Goal: Task Accomplishment & Management: Complete application form

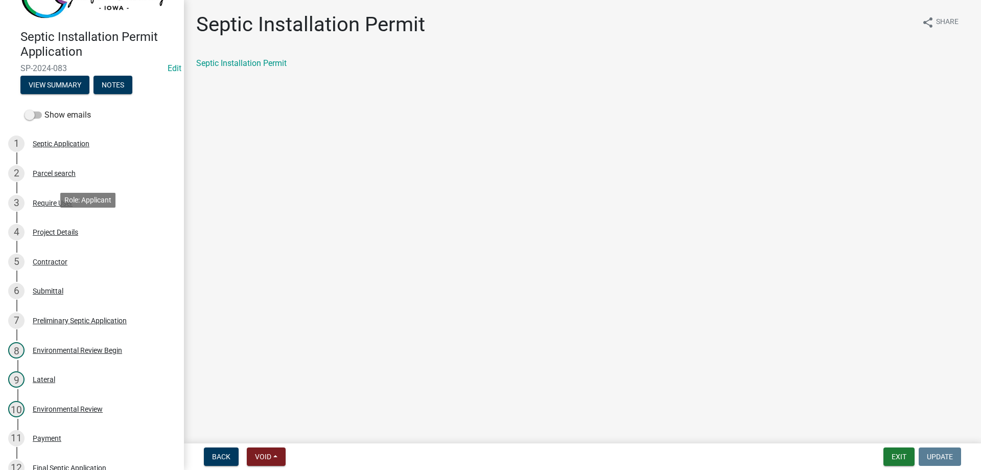
scroll to position [39, 0]
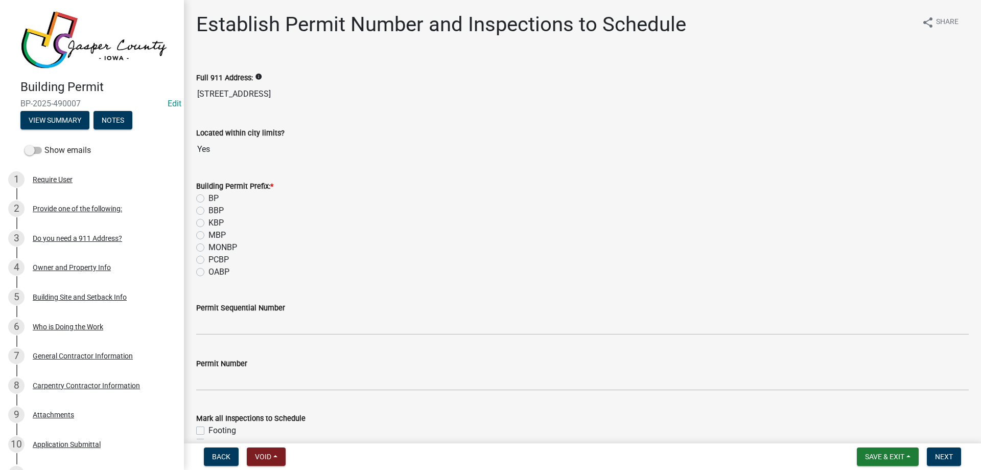
click at [208, 260] on label "PCBP" at bounding box center [218, 259] width 20 height 12
click at [208, 260] on input "PCBP" at bounding box center [211, 256] width 7 height 7
radio input "true"
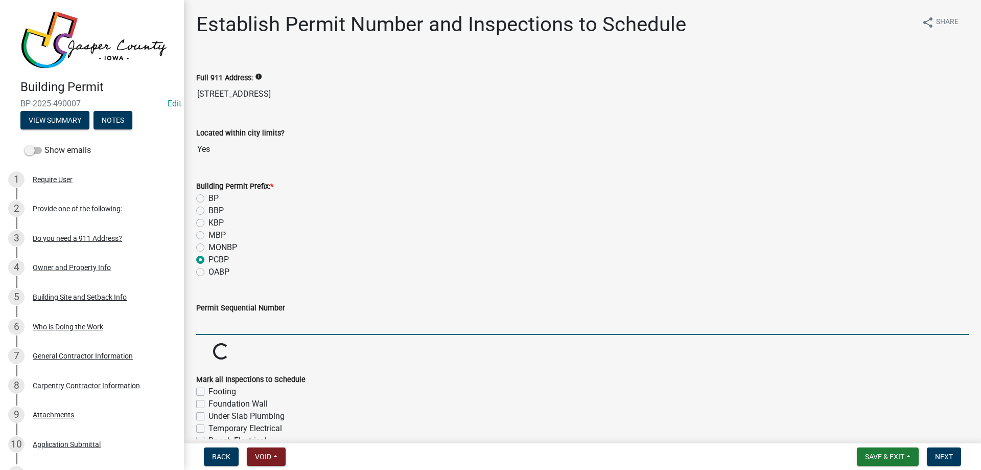
click at [236, 327] on input "Permit Sequential Number" at bounding box center [582, 324] width 773 height 21
type input "015"
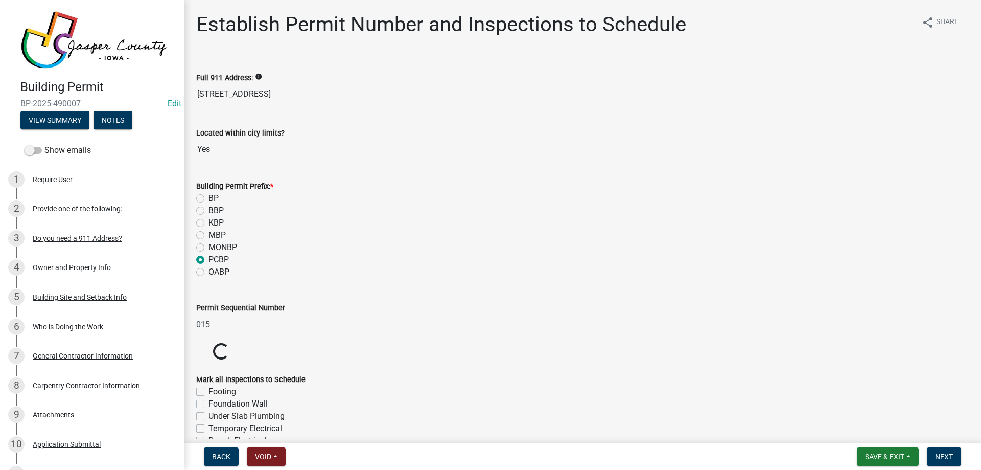
click at [322, 252] on div "MONBP" at bounding box center [582, 247] width 773 height 12
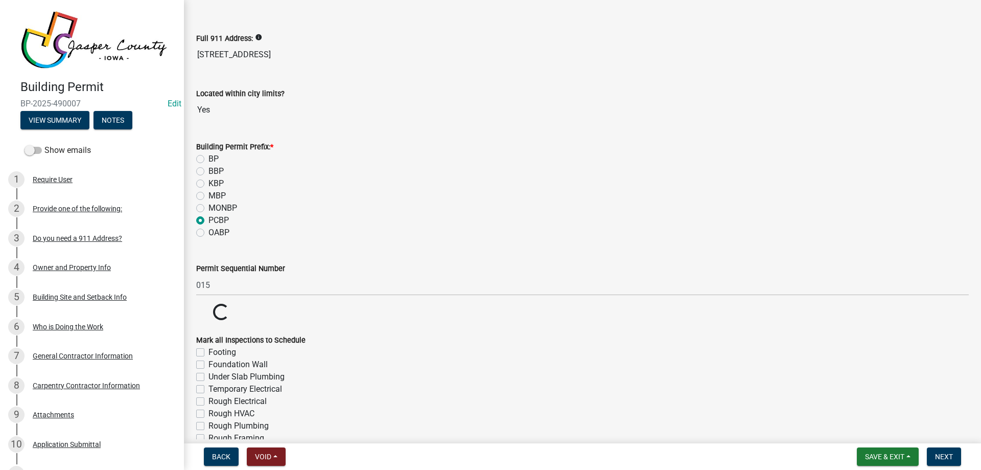
scroll to position [106, 0]
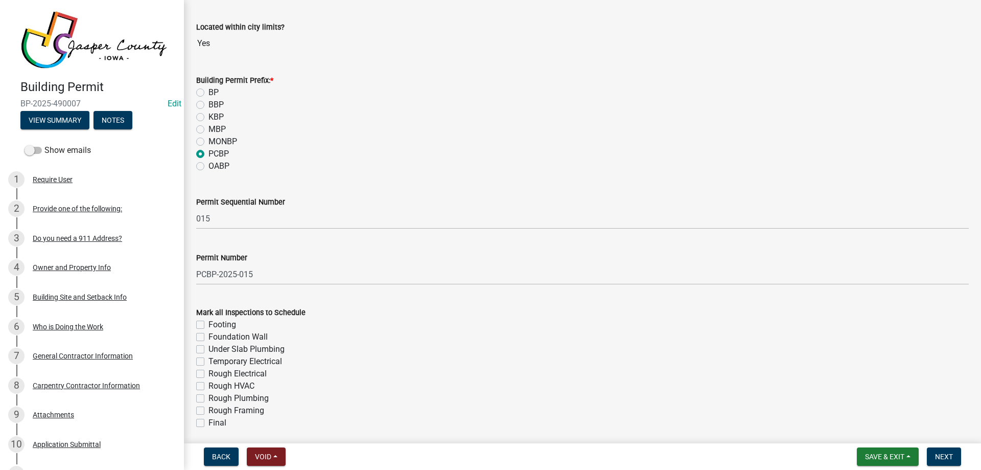
click at [208, 325] on label "Footing" at bounding box center [222, 324] width 28 height 12
click at [208, 325] on input "Footing" at bounding box center [211, 321] width 7 height 7
checkbox input "true"
checkbox input "false"
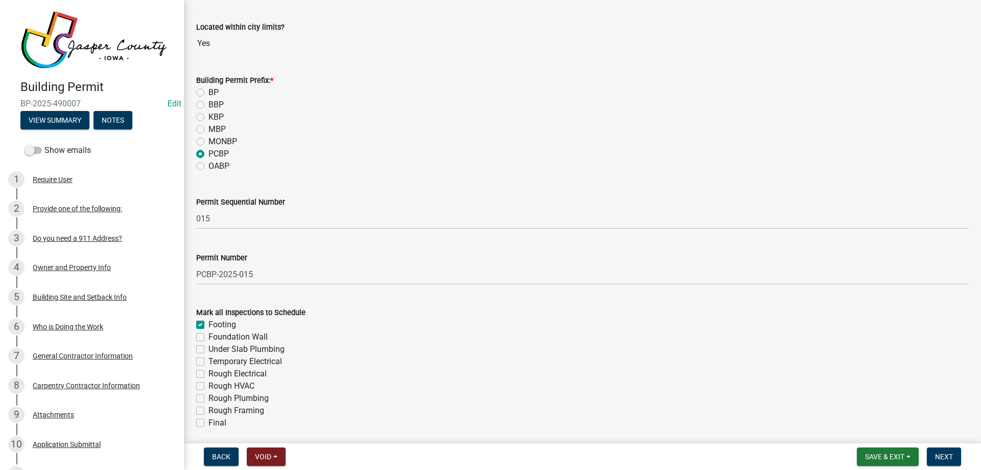
checkbox input "false"
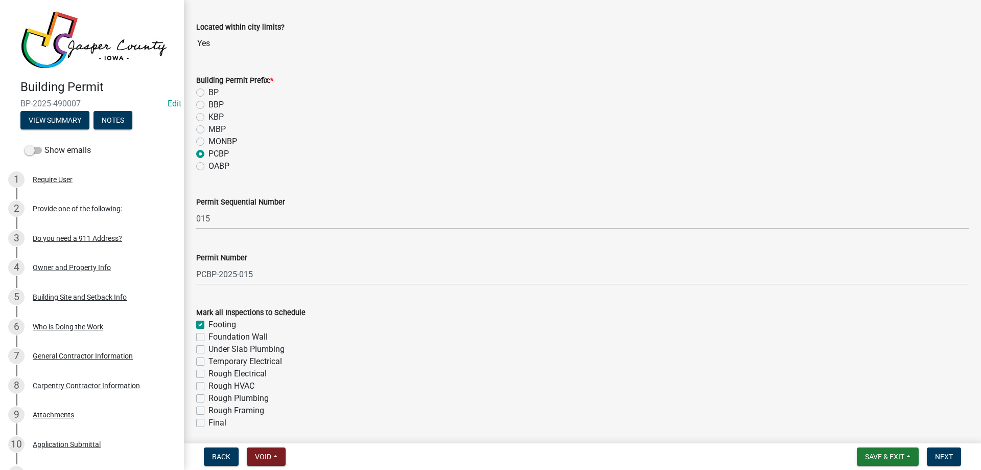
checkbox input "false"
click at [208, 411] on label "Rough Framing" at bounding box center [236, 410] width 56 height 12
click at [208, 411] on input "Rough Framing" at bounding box center [211, 407] width 7 height 7
checkbox input "true"
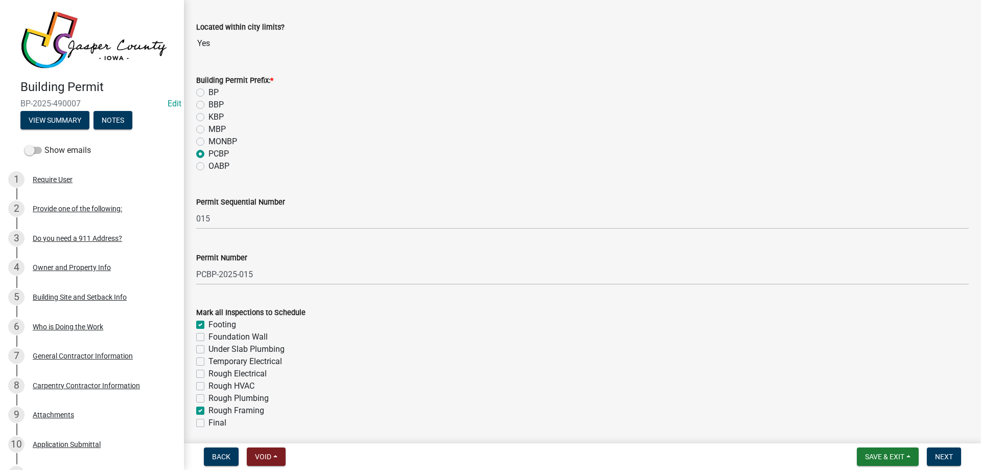
checkbox input "false"
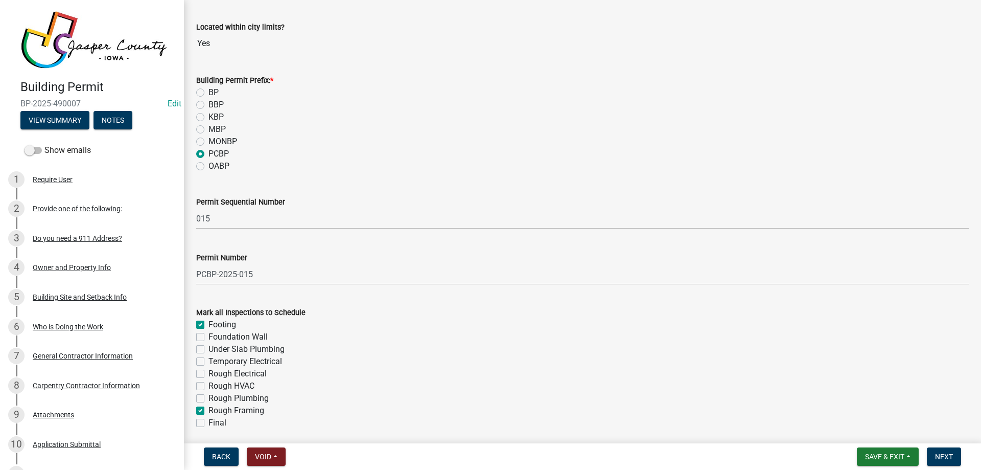
checkbox input "false"
checkbox input "true"
click at [208, 421] on label "Final" at bounding box center [217, 422] width 18 height 12
click at [208, 421] on input "Final" at bounding box center [211, 419] width 7 height 7
checkbox input "true"
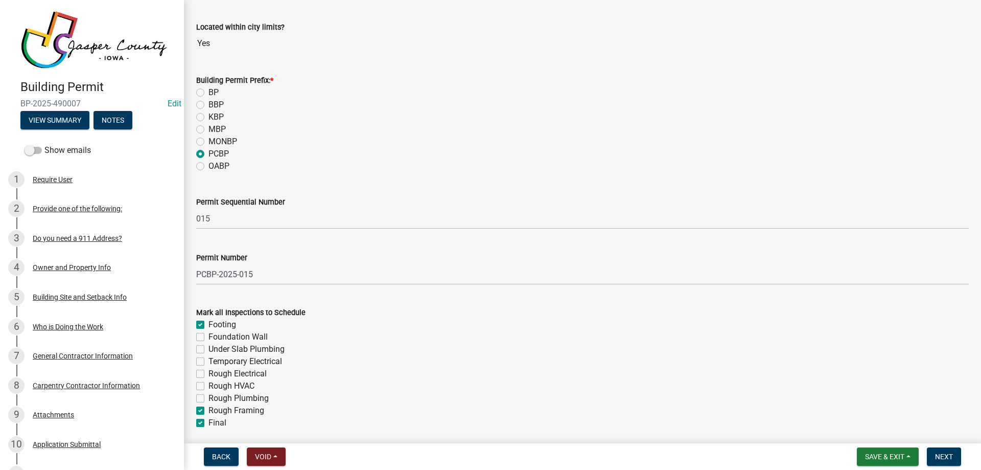
checkbox input "true"
checkbox input "false"
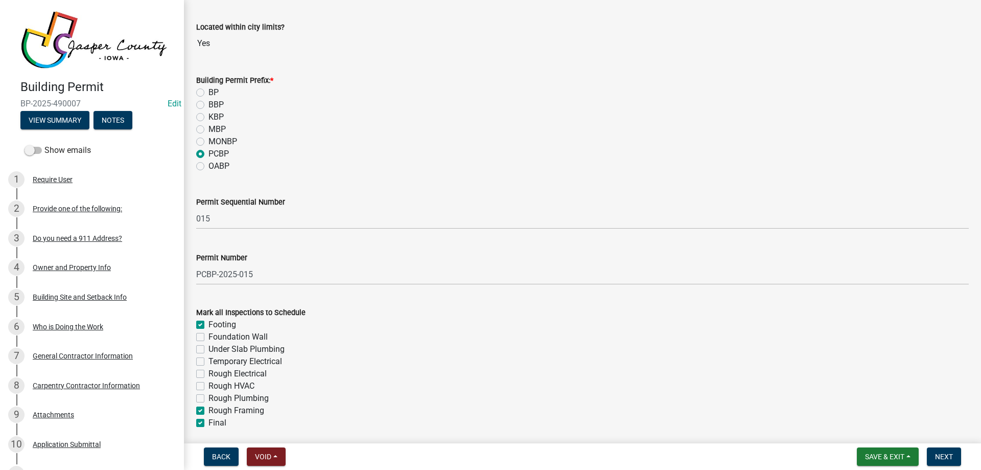
checkbox input "false"
checkbox input "true"
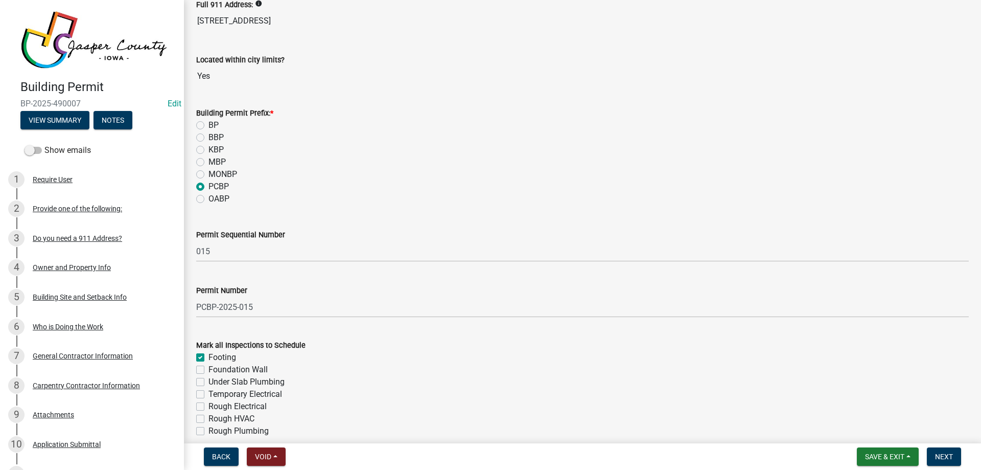
scroll to position [0, 0]
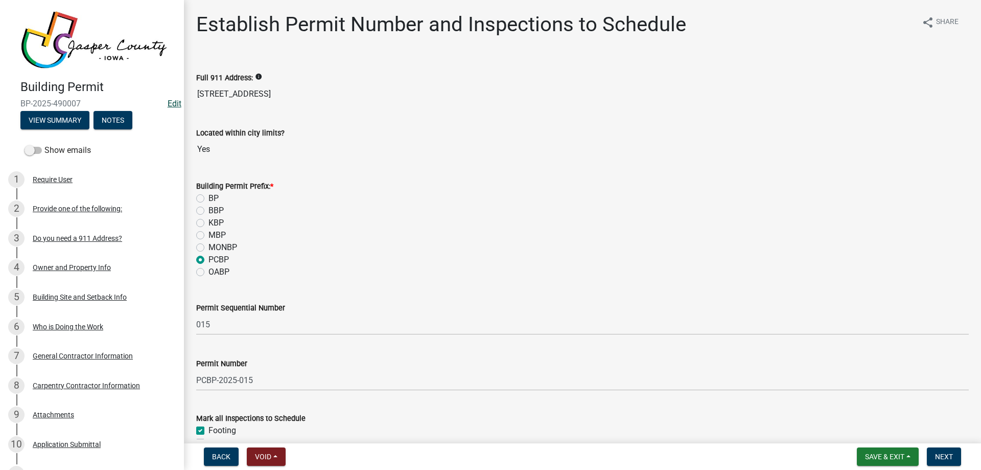
click at [174, 99] on link "Edit" at bounding box center [175, 104] width 14 height 10
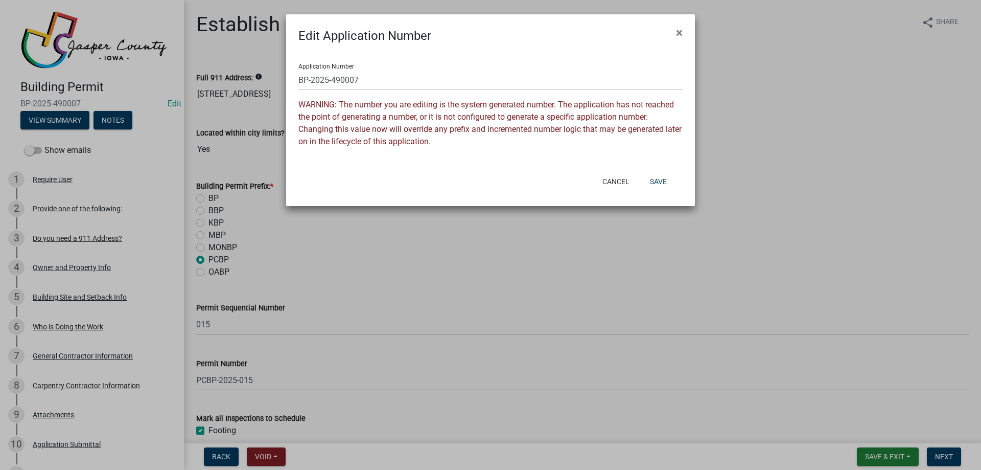
click at [297, 77] on div "Application Number BP-2025-490007 WARNING: The number you are editing is the sy…" at bounding box center [490, 106] width 409 height 123
click at [301, 77] on input "BP-2025-490007" at bounding box center [490, 79] width 384 height 21
type input "PCBP-2025-015"
click at [657, 178] on button "Save" at bounding box center [658, 181] width 33 height 18
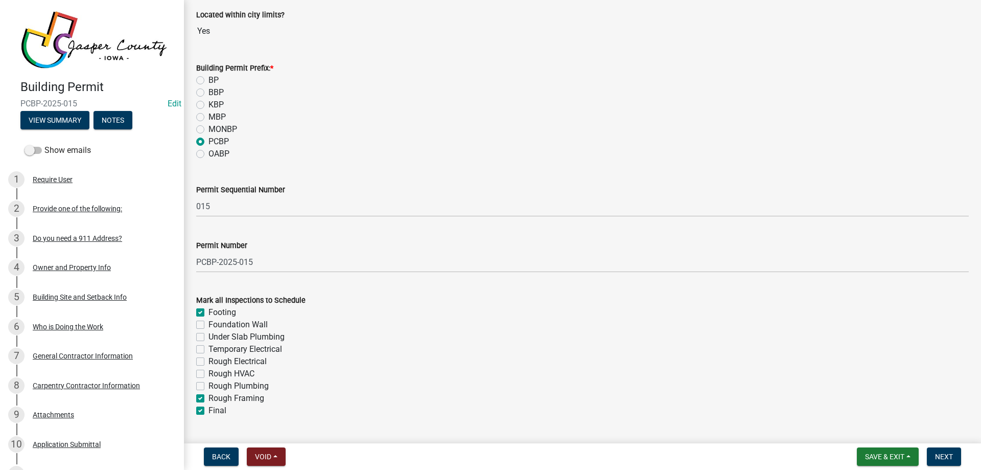
scroll to position [145, 0]
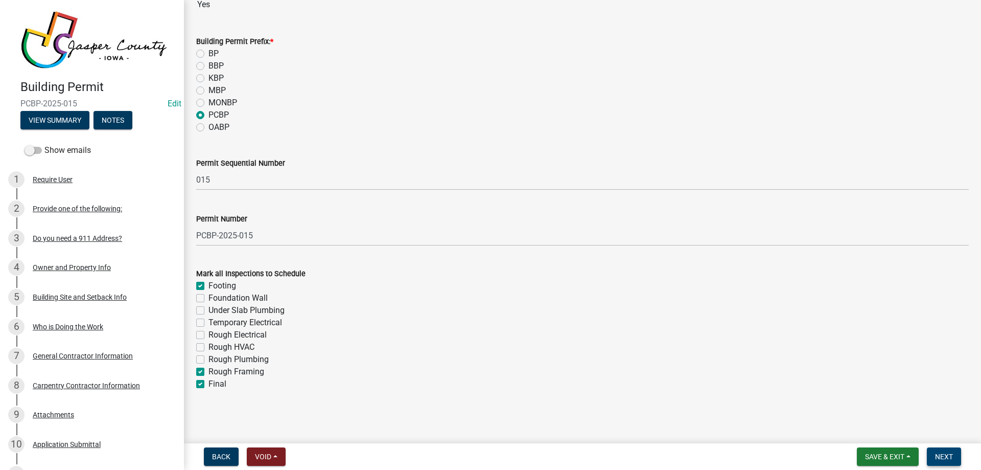
click at [943, 457] on span "Next" at bounding box center [944, 456] width 18 height 8
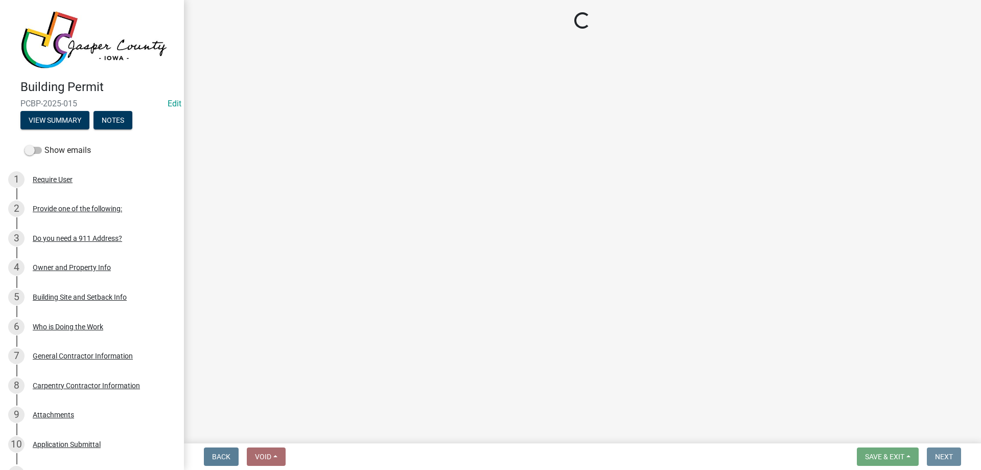
scroll to position [0, 0]
